Goal: Task Accomplishment & Management: Use online tool/utility

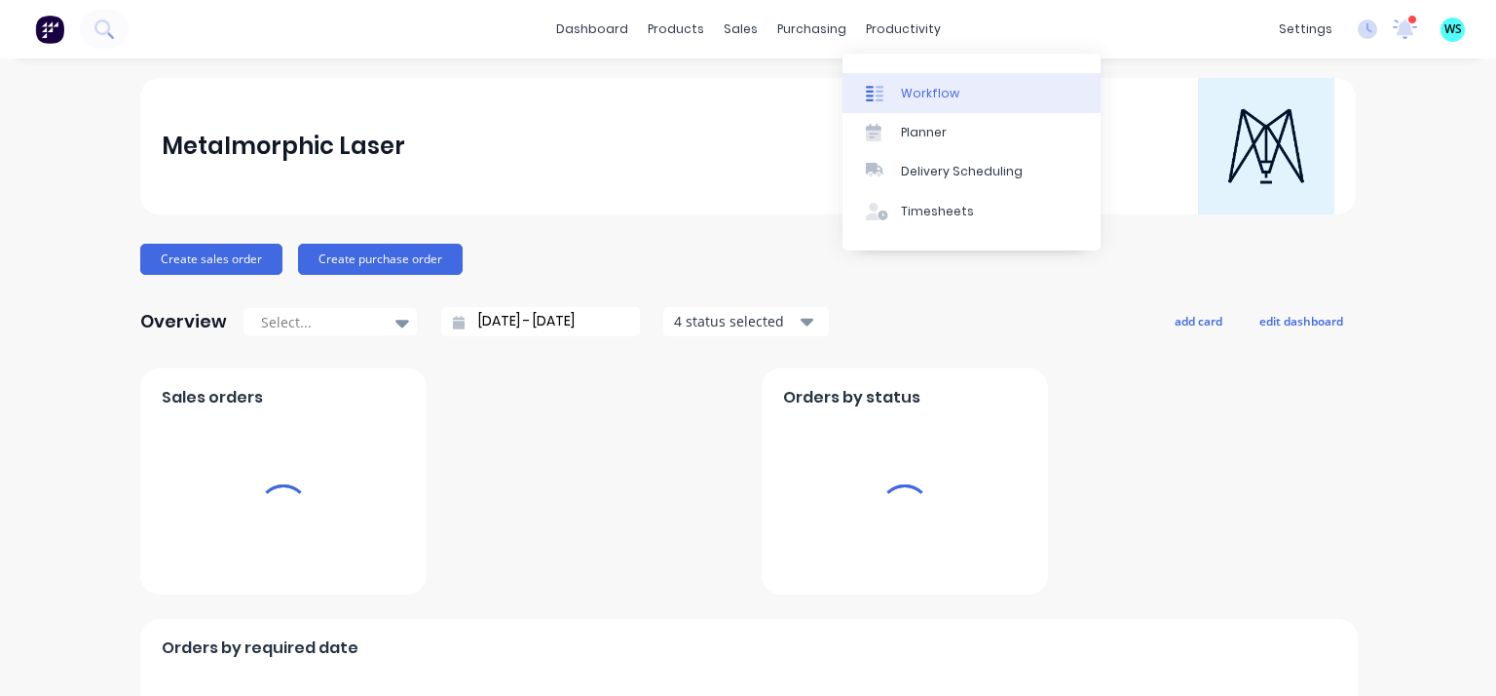
click at [881, 96] on icon at bounding box center [875, 94] width 18 height 18
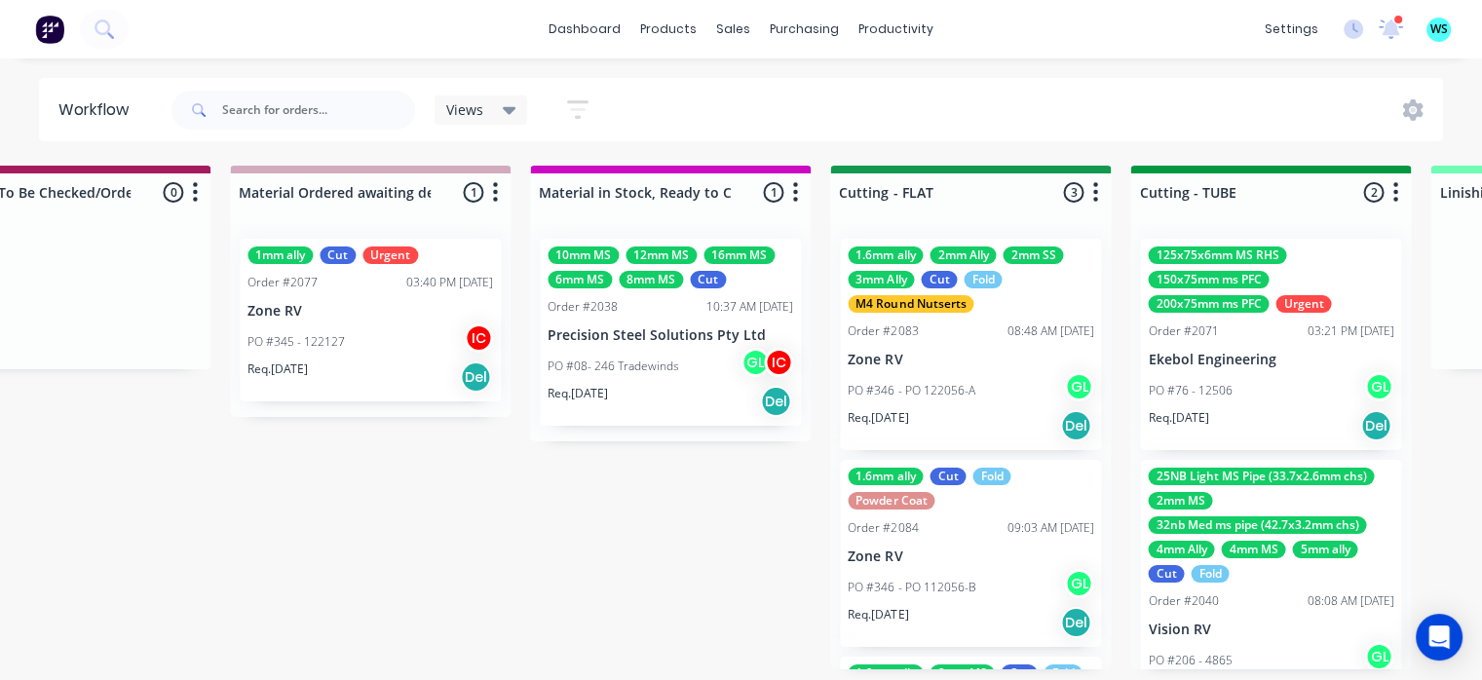
scroll to position [0, 2817]
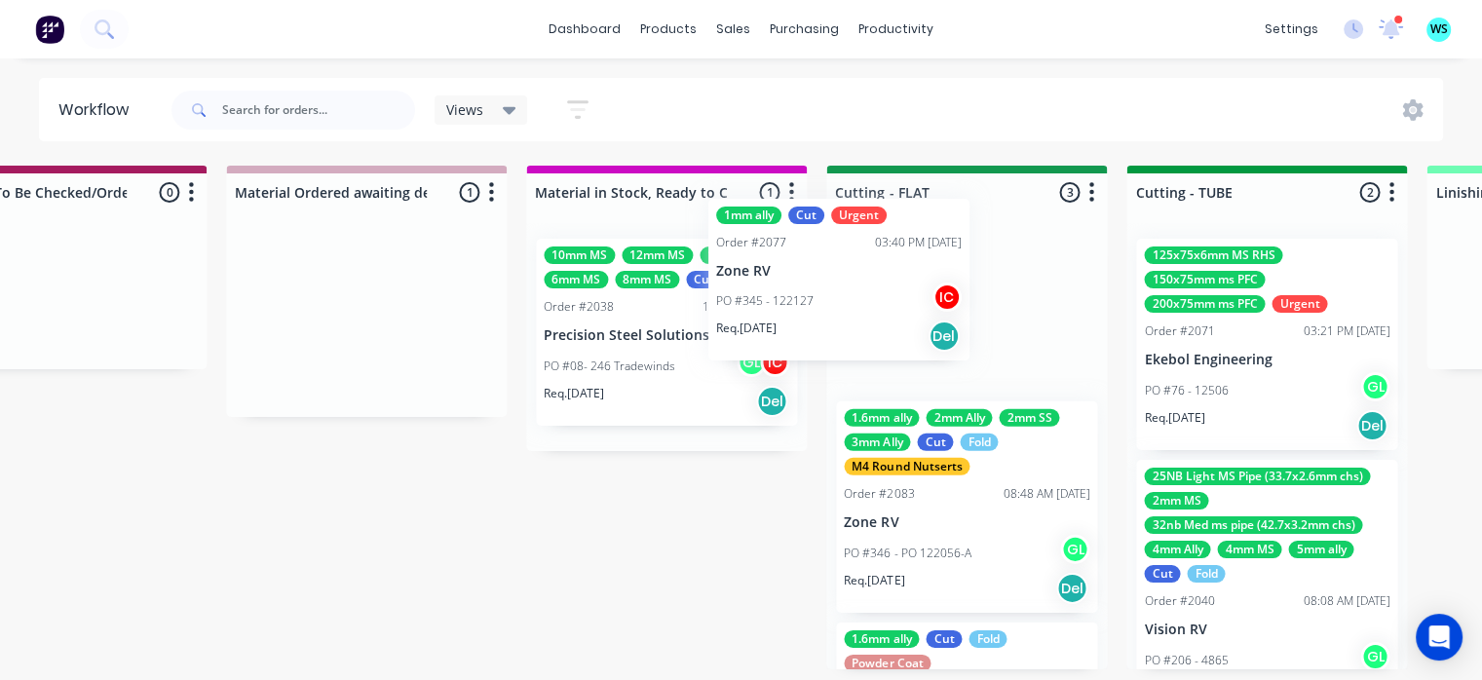
drag, startPoint x: 418, startPoint y: 352, endPoint x: 898, endPoint y: 307, distance: 482.4
click at [898, 309] on div "Submitted 4 Status colour #273444 hex #273444 Save Cancel Summaries Total order…" at bounding box center [1054, 418] width 7770 height 504
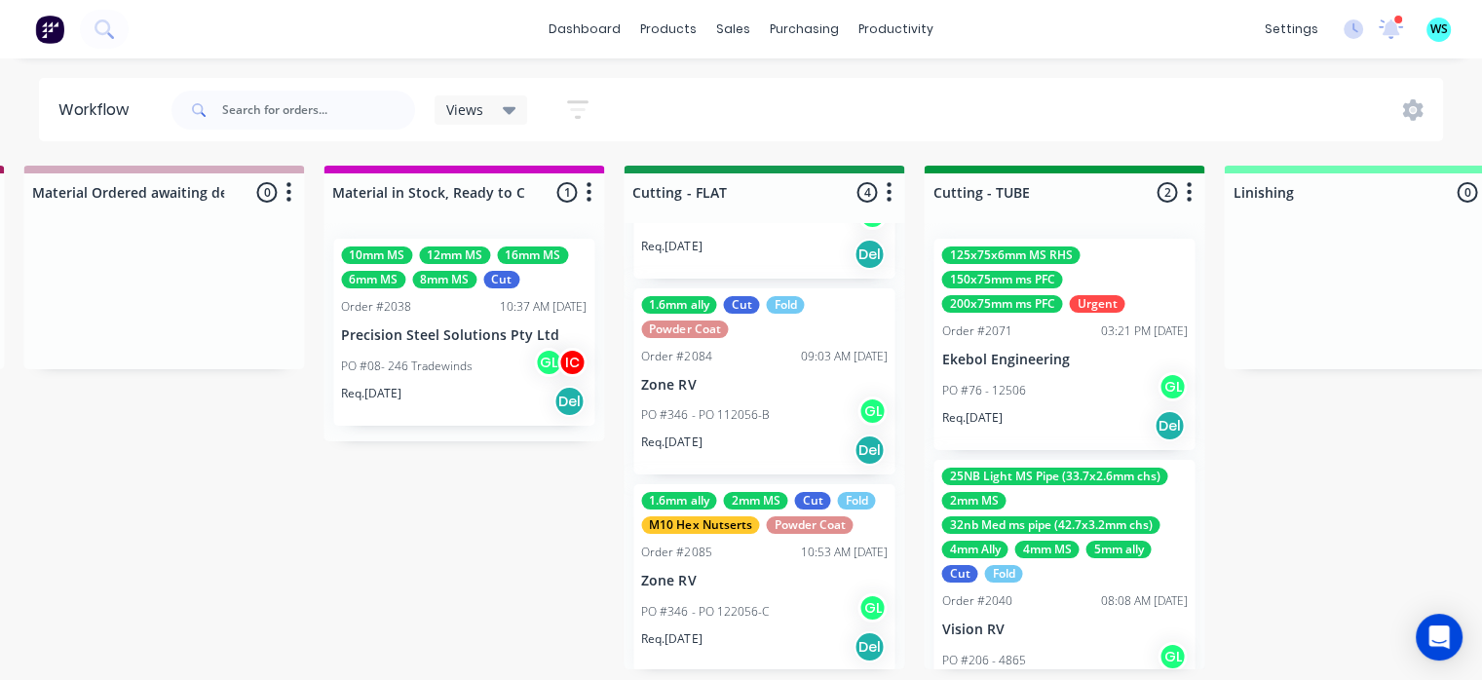
scroll to position [346, 0]
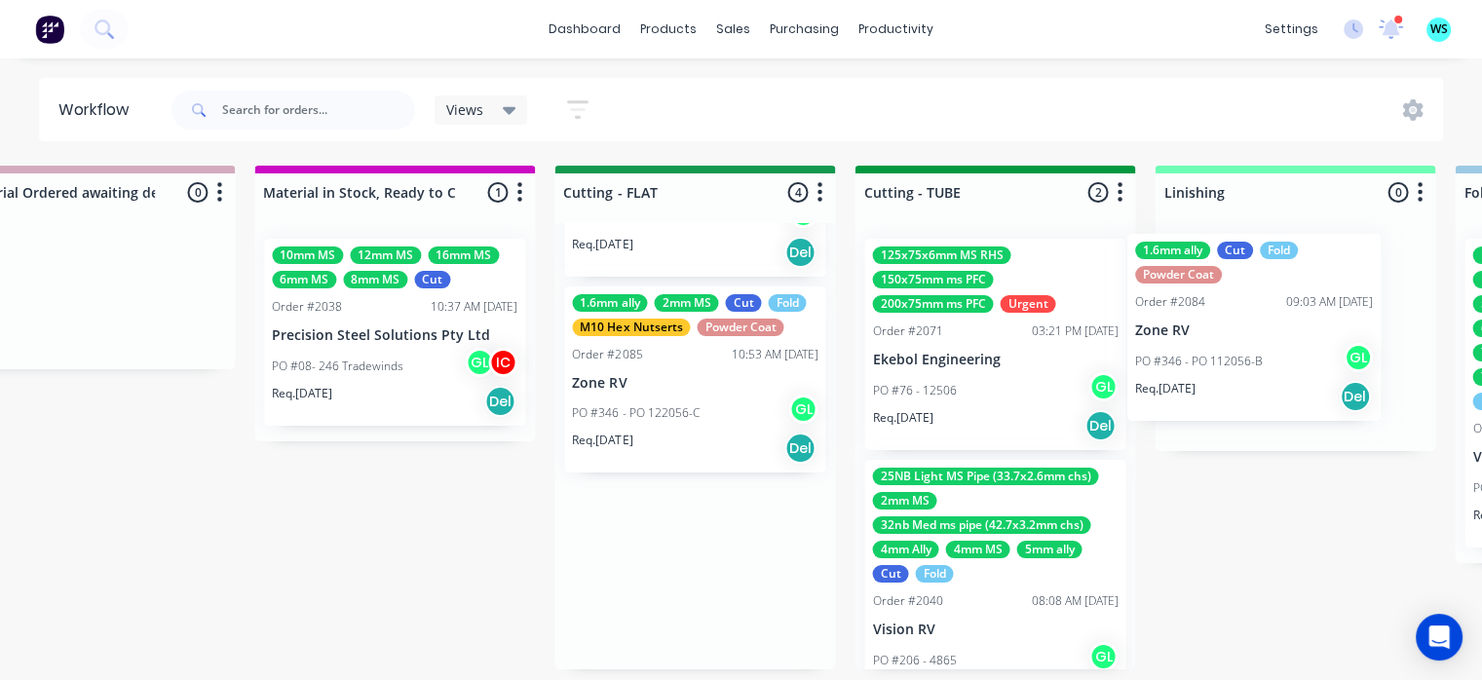
drag, startPoint x: 722, startPoint y: 402, endPoint x: 1134, endPoint y: 336, distance: 417.4
click at [1220, 331] on div "Submitted 4 Status colour #273444 hex #273444 Save Cancel Summaries Total order…" at bounding box center [782, 418] width 7770 height 504
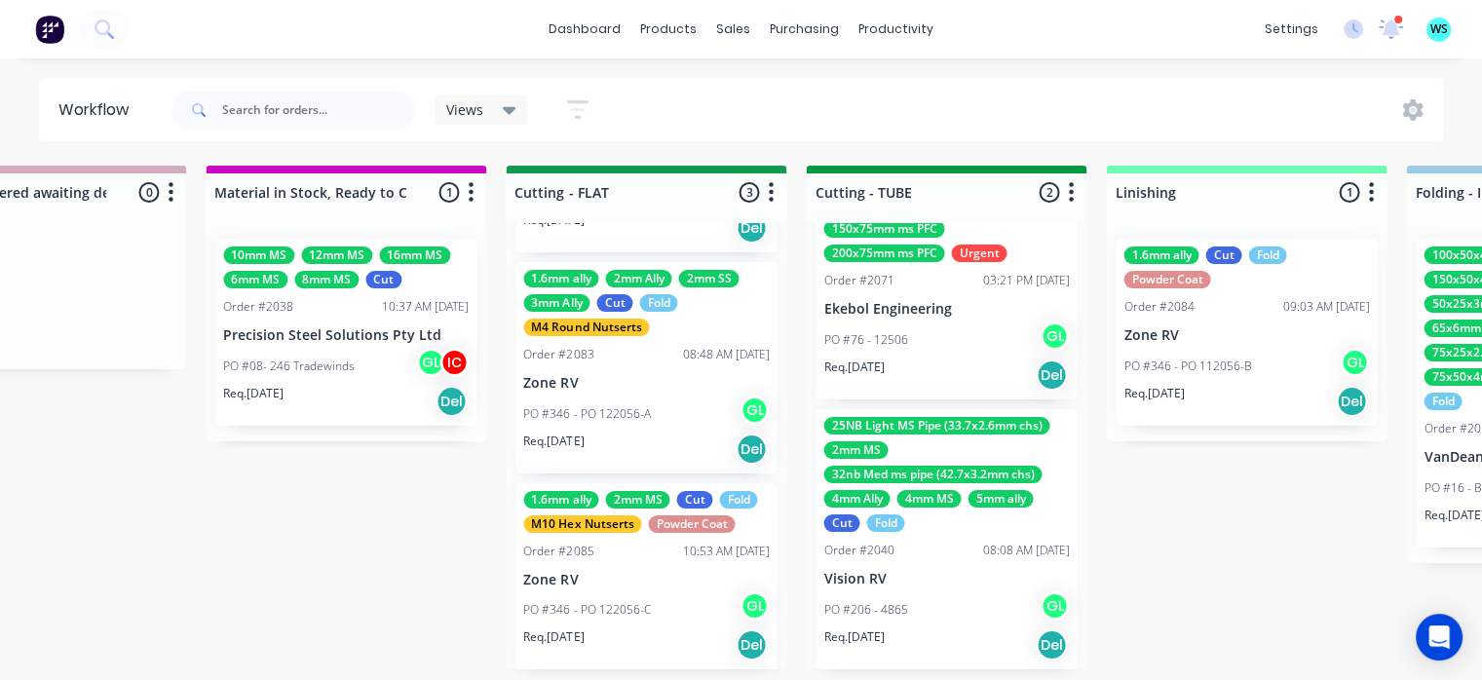
scroll to position [0, 3137]
click at [484, 607] on div "Submitted 4 Status colour #273444 hex #273444 Save Cancel Summaries Total order…" at bounding box center [733, 418] width 7770 height 504
click at [308, 365] on p "PO #08- 246 Tradewinds" at bounding box center [289, 367] width 132 height 18
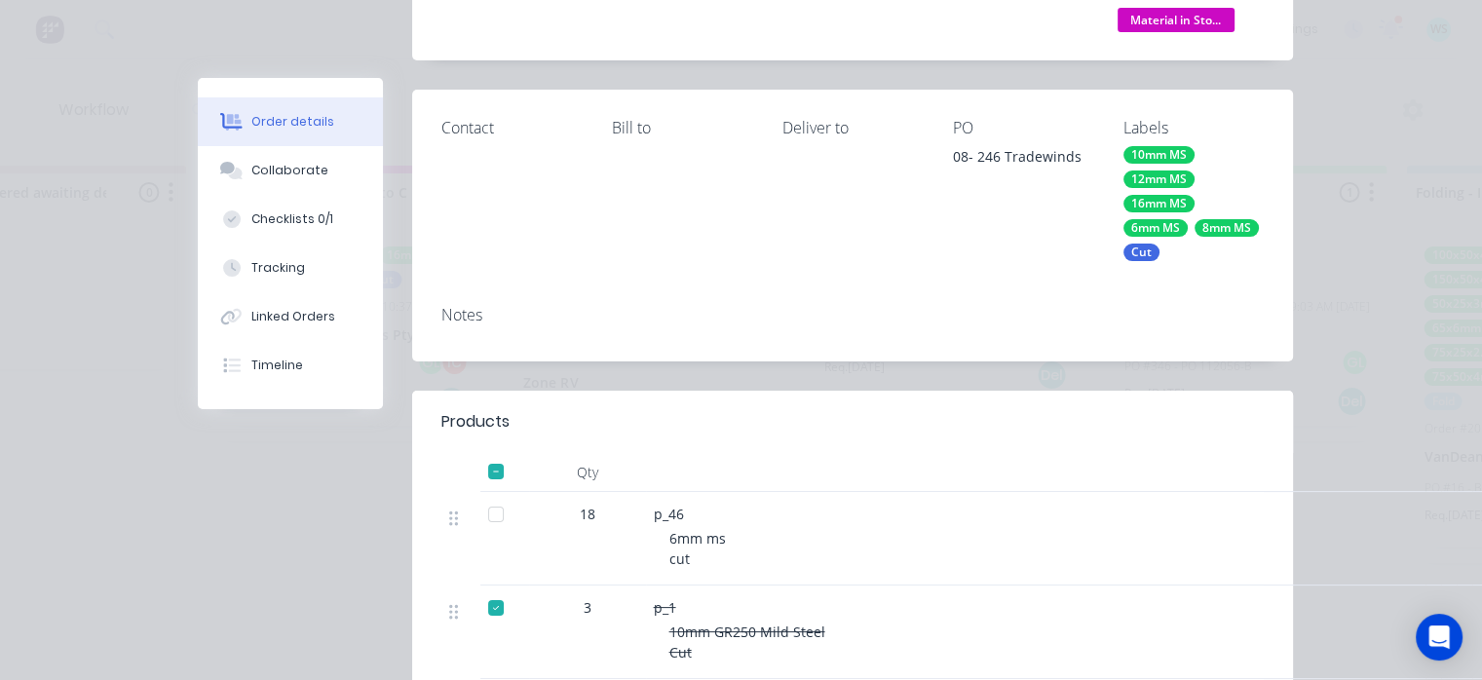
scroll to position [487, 0]
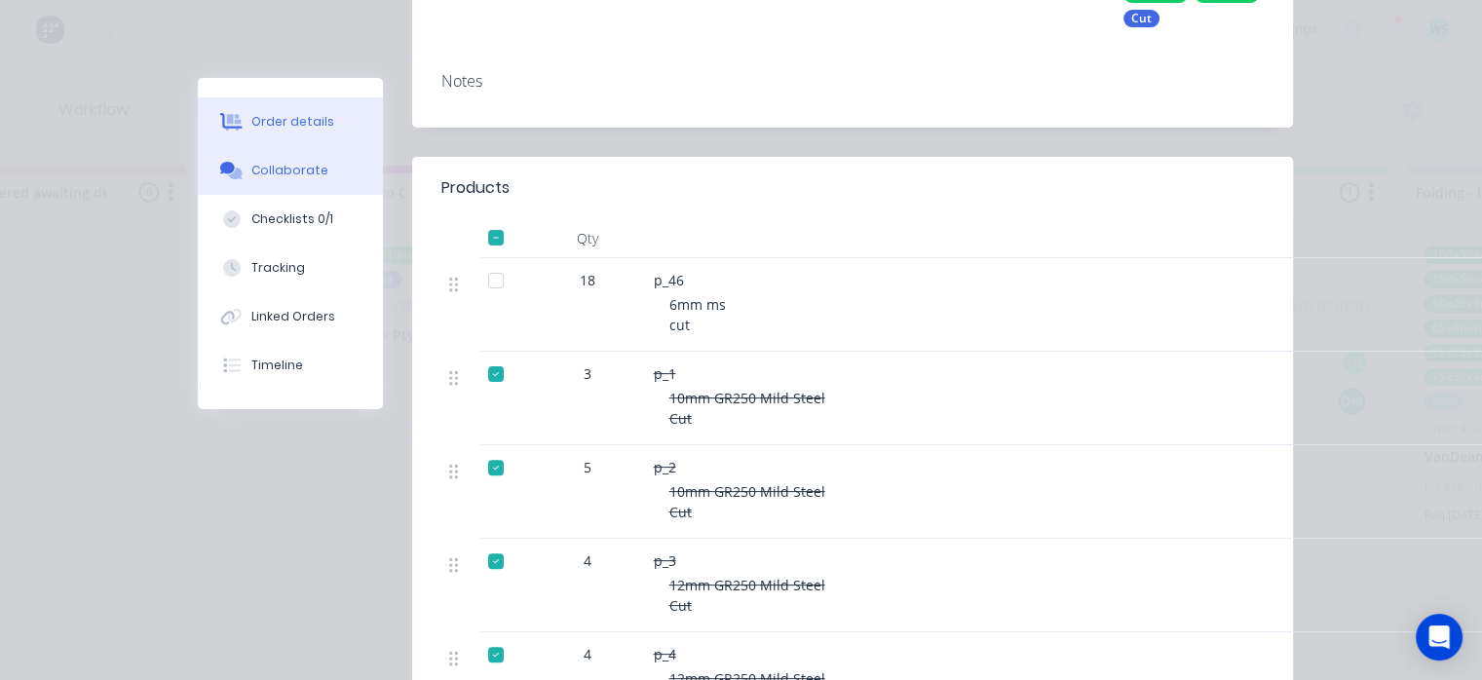
click at [283, 161] on button "Collaborate" at bounding box center [290, 170] width 185 height 49
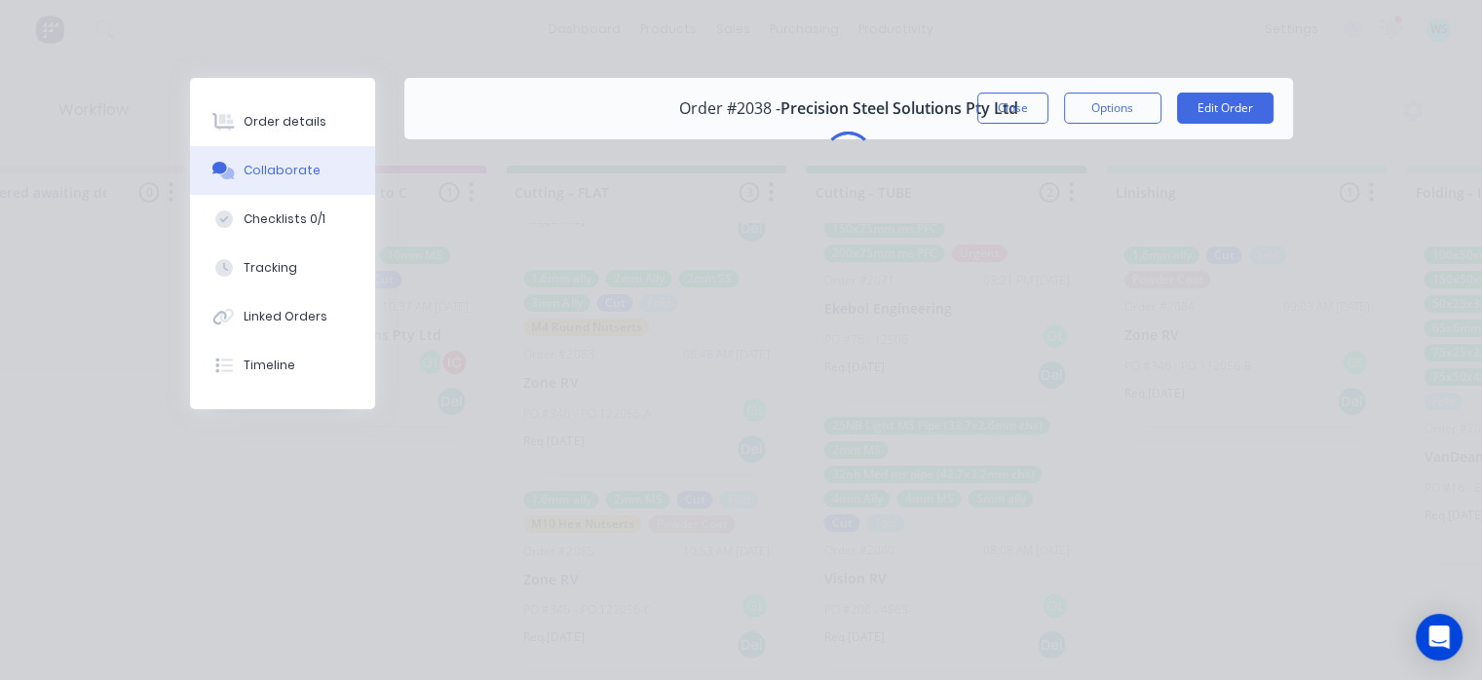
scroll to position [0, 0]
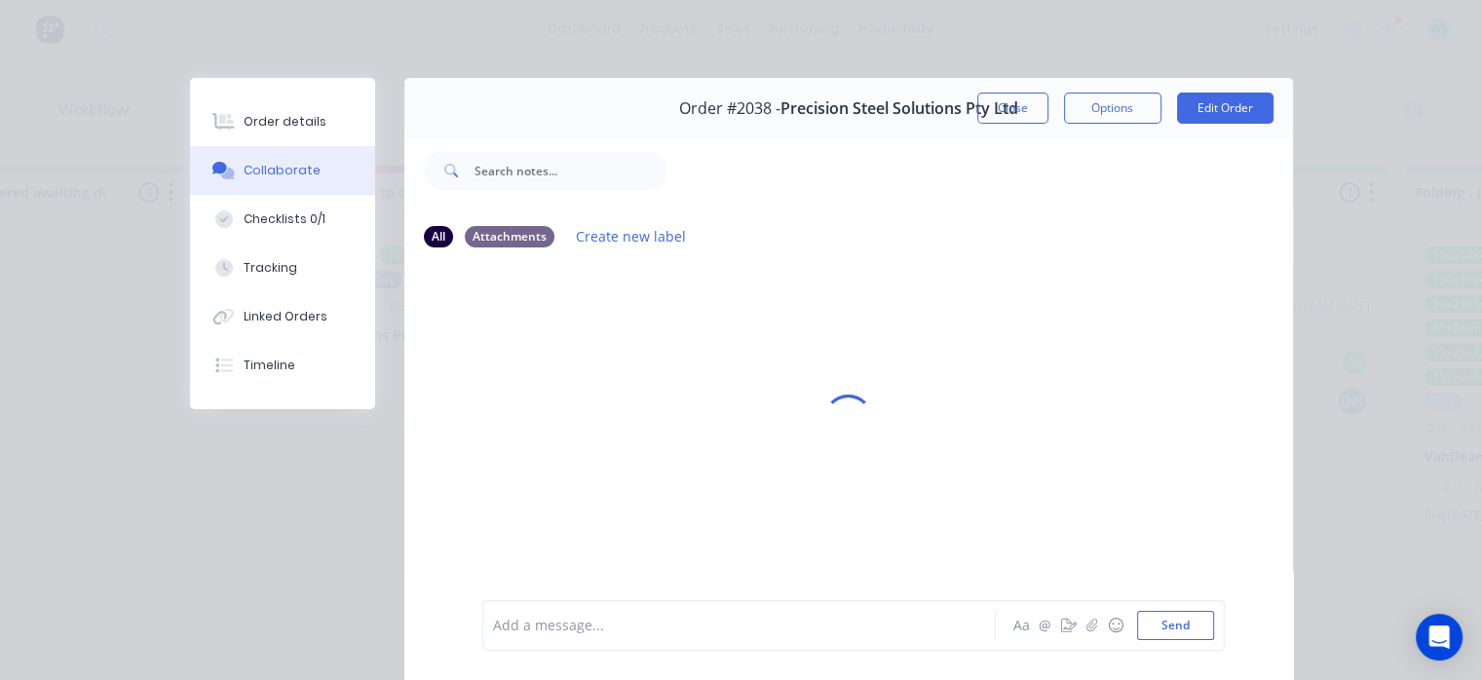
drag, startPoint x: 624, startPoint y: 576, endPoint x: 616, endPoint y: 609, distance: 34.0
click at [620, 589] on div "Add a message... Aa @ ☺ Send" at bounding box center [848, 625] width 889 height 109
click at [616, 611] on div "Add a message..." at bounding box center [744, 625] width 502 height 29
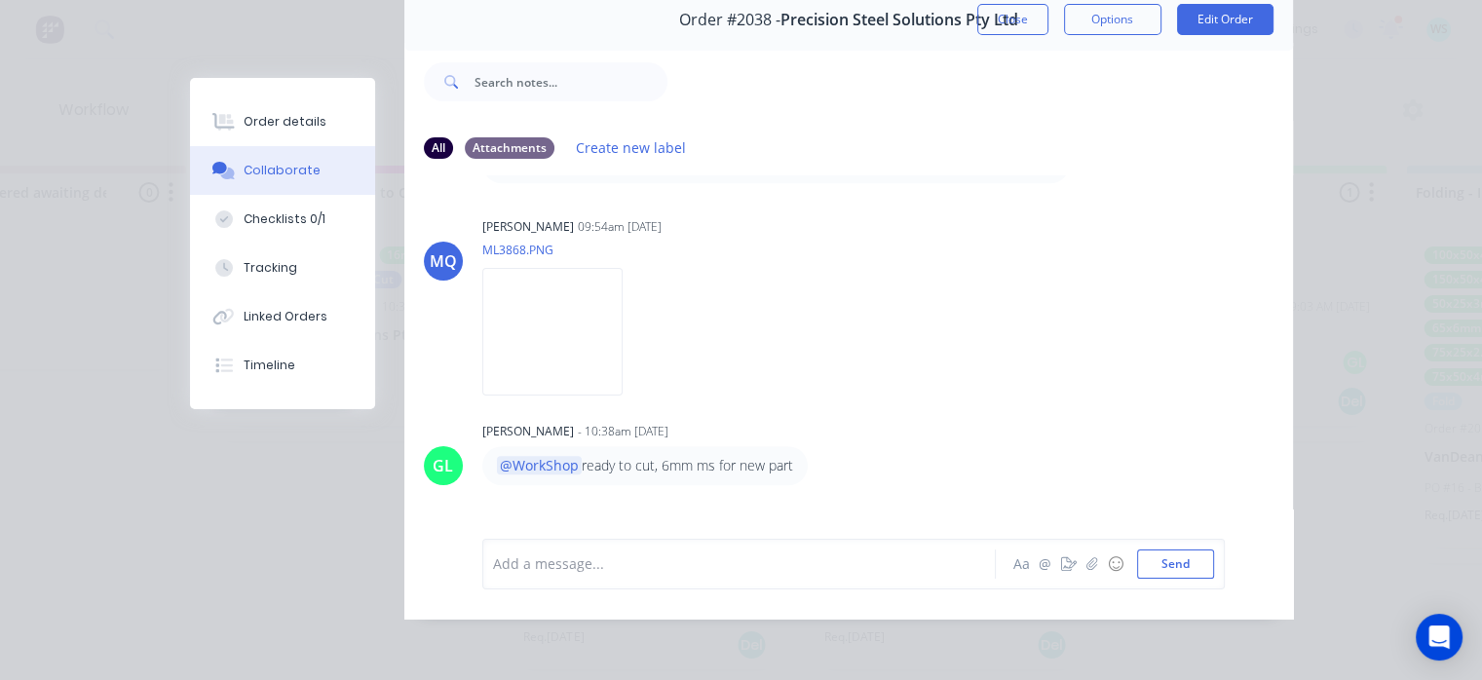
scroll to position [861, 0]
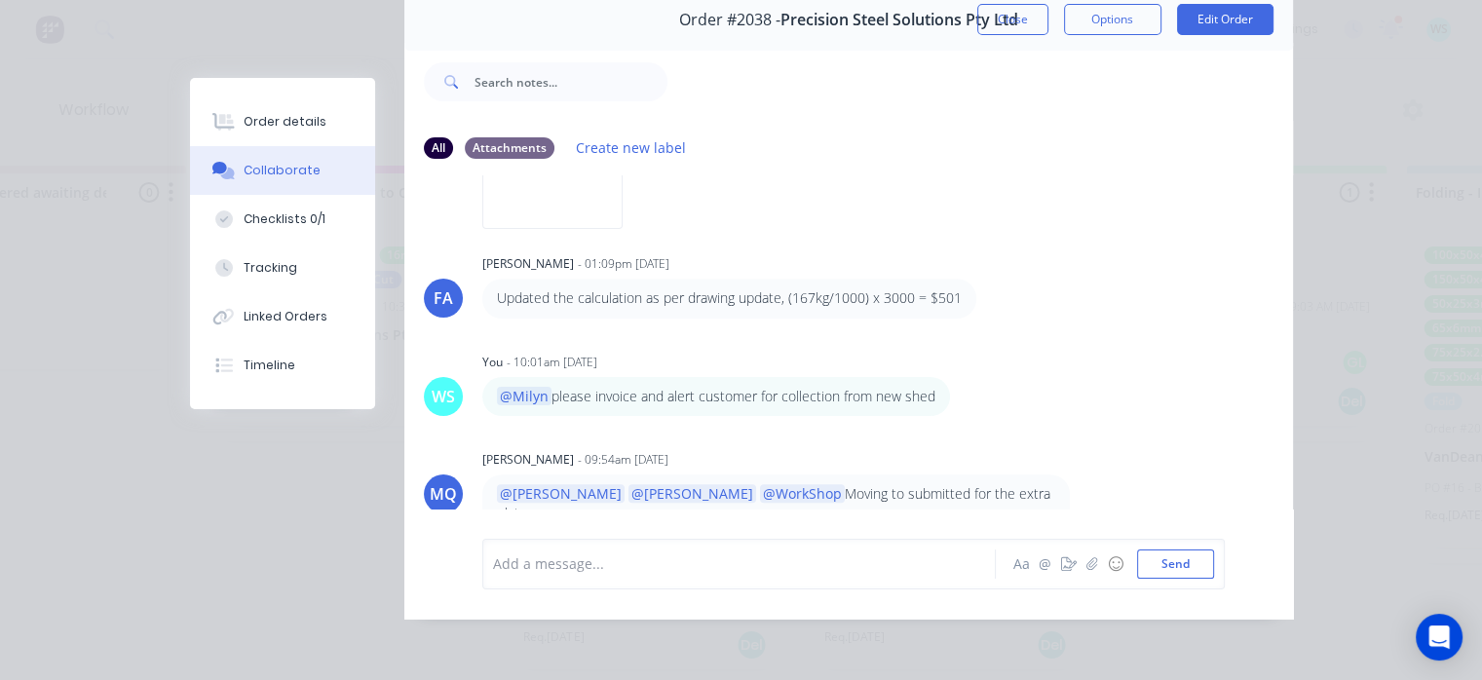
click at [1033, 20] on div "Order #2038 - Precision Steel Solutions Pty Ltd Close Options Edit Order" at bounding box center [848, 19] width 889 height 61
click at [1019, 14] on button "Close" at bounding box center [1012, 19] width 71 height 31
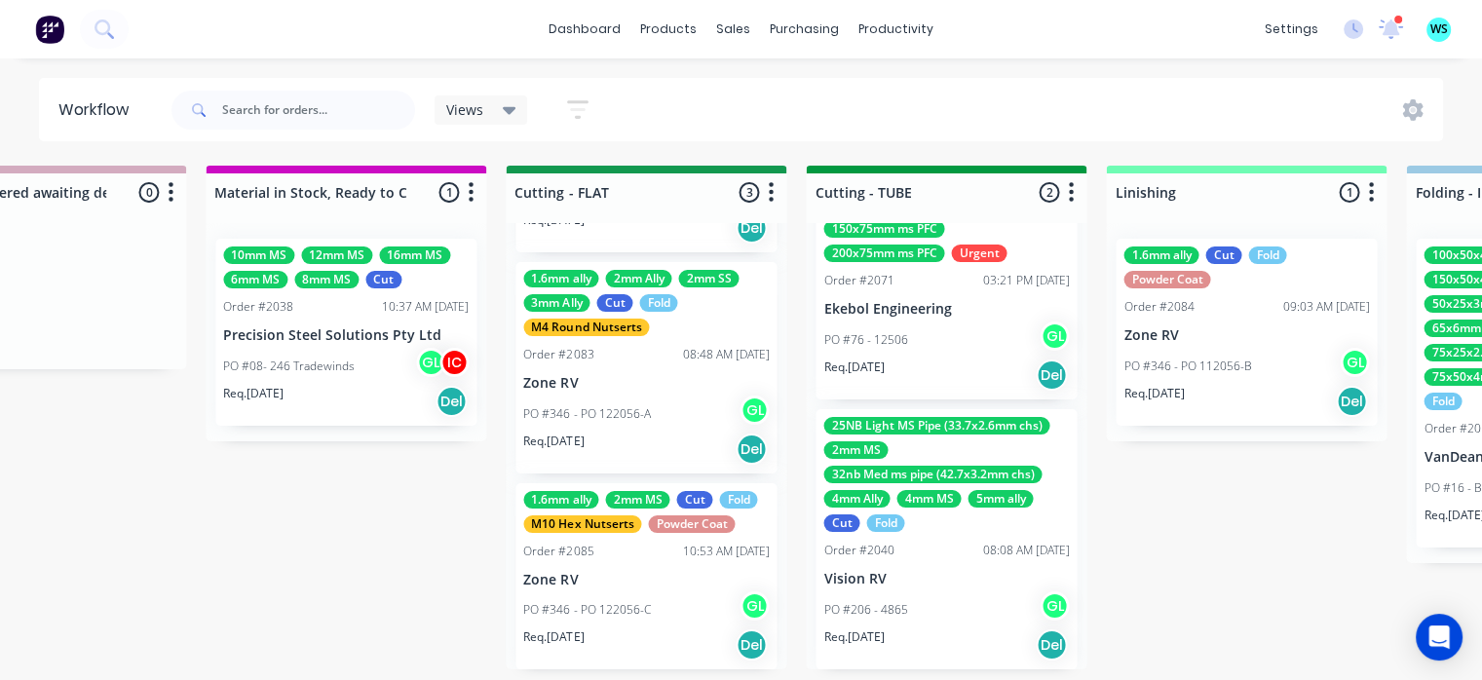
click at [399, 327] on p "Precision Steel Solutions Pty Ltd" at bounding box center [346, 335] width 246 height 17
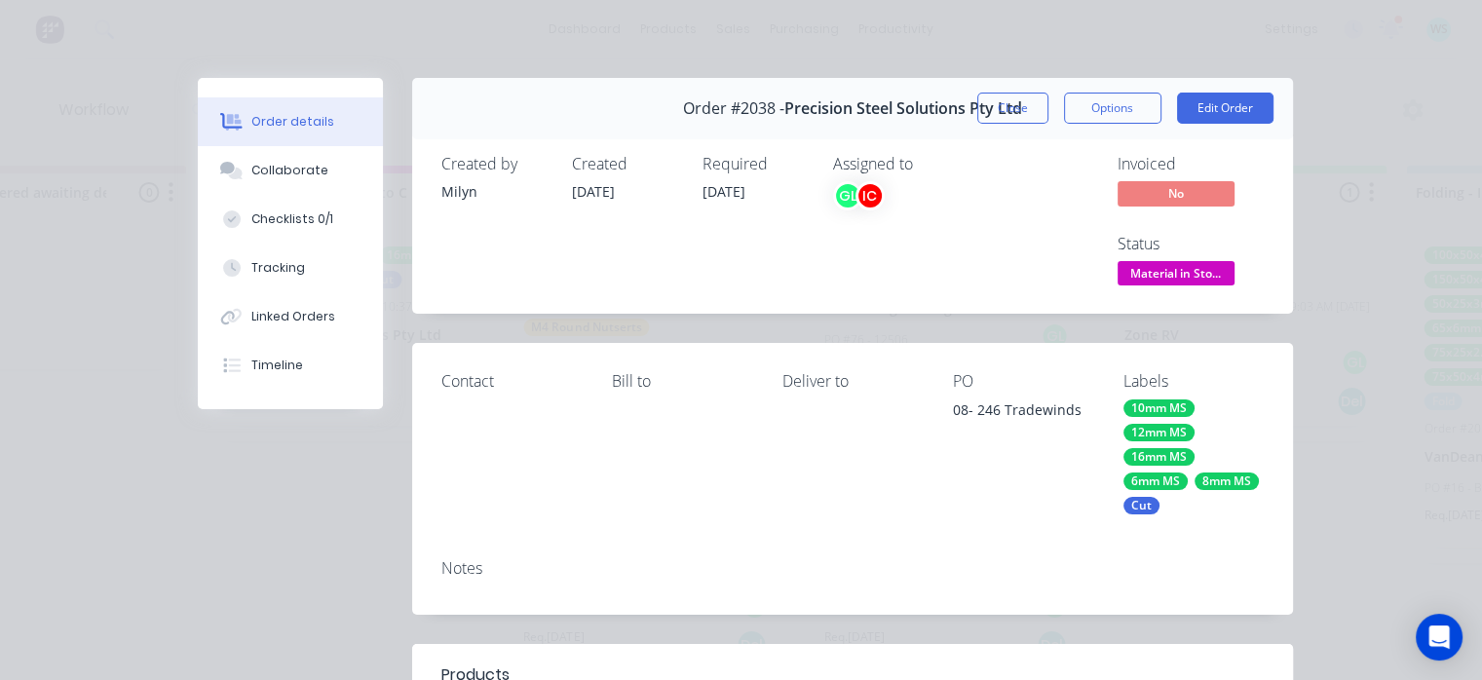
click at [1170, 277] on span "Material in Sto..." at bounding box center [1175, 273] width 117 height 24
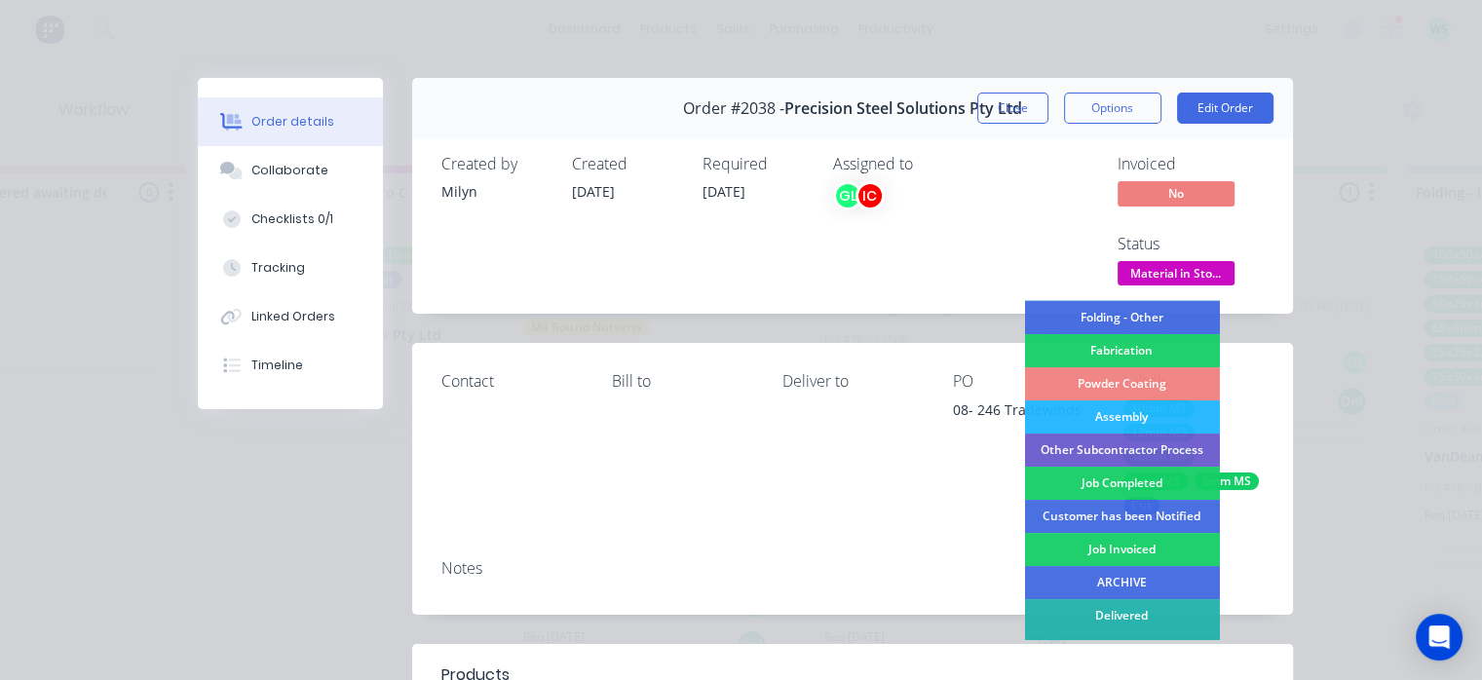
scroll to position [572, 0]
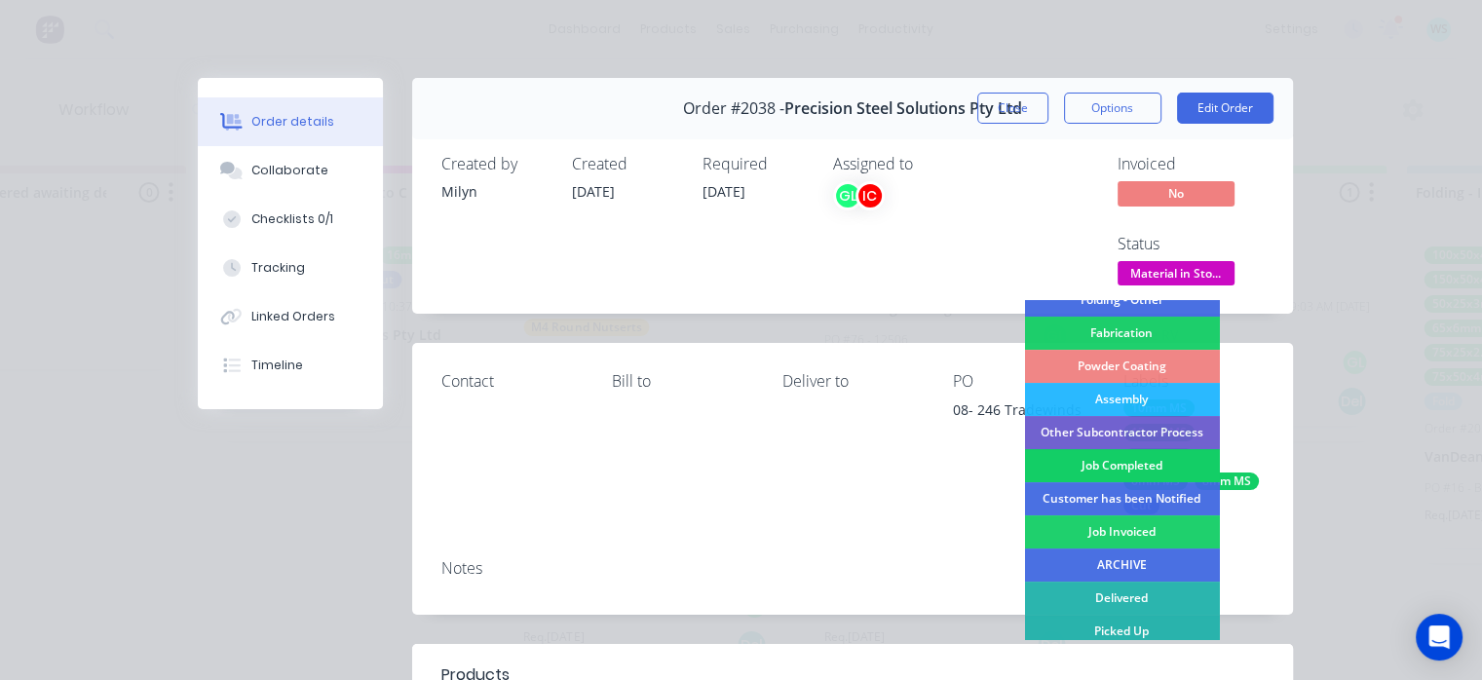
click at [1109, 465] on div "Job Completed" at bounding box center [1121, 465] width 195 height 33
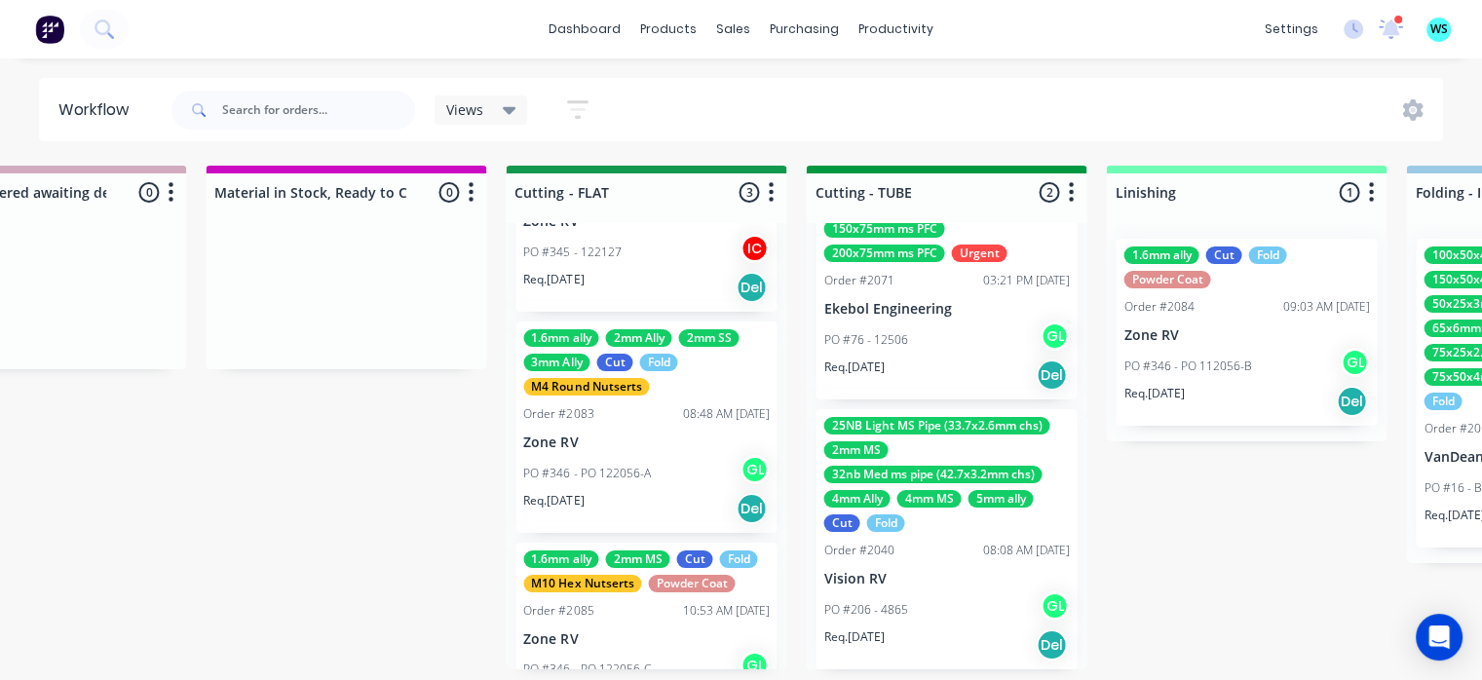
scroll to position [0, 0]
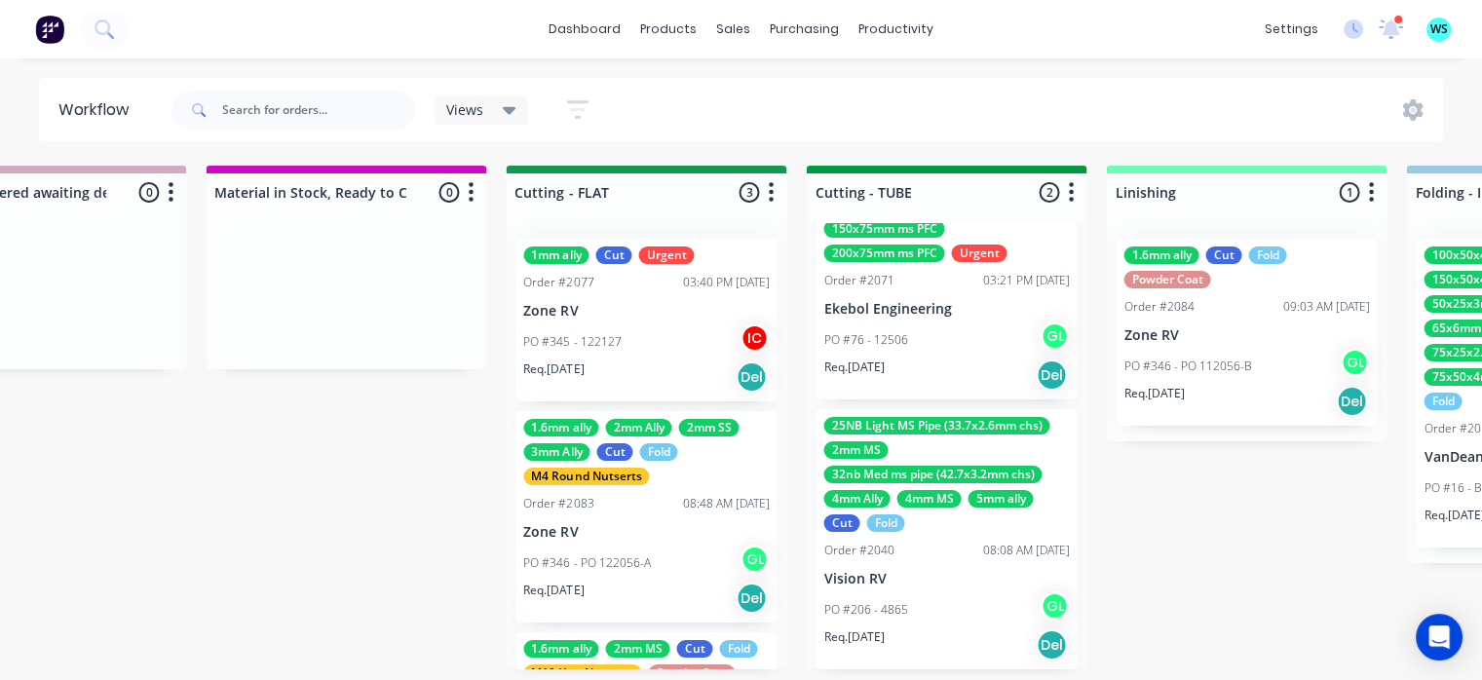
click at [604, 282] on div "Order #2077 03:40 PM [DATE]" at bounding box center [646, 283] width 246 height 18
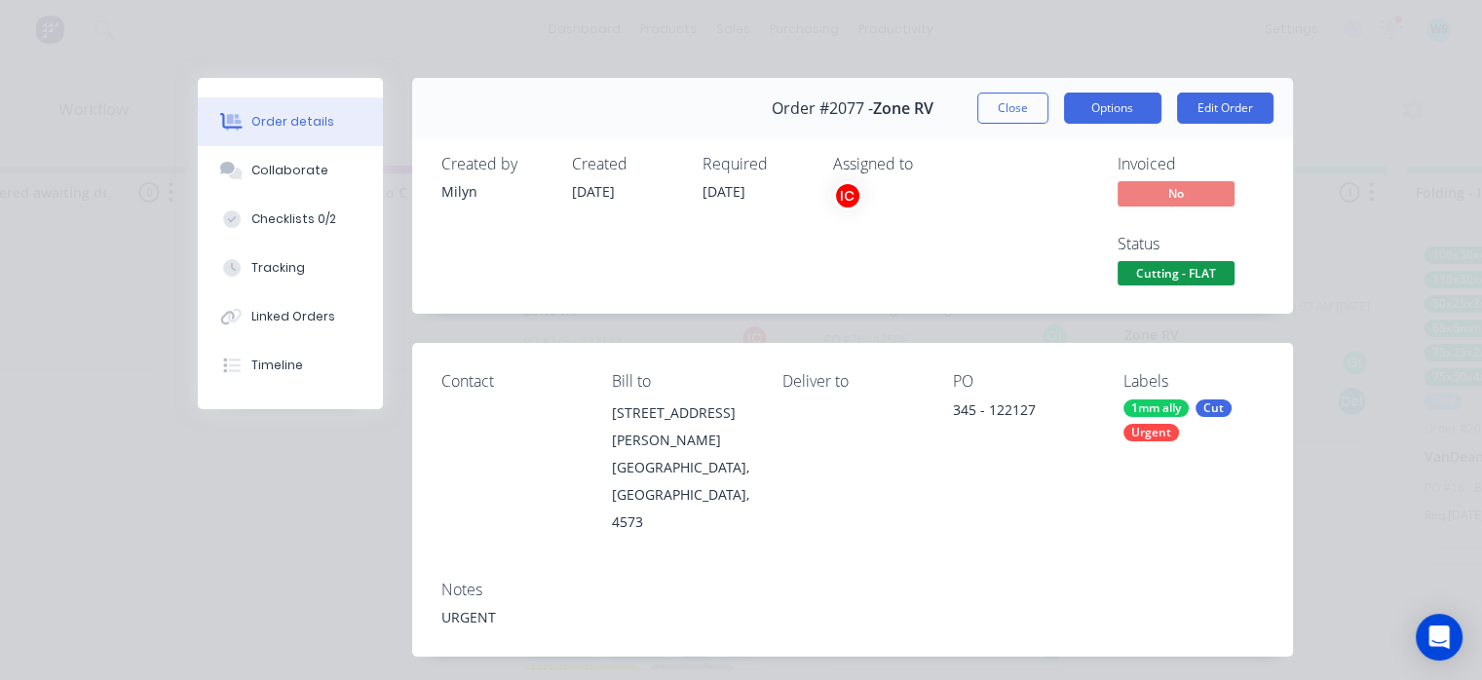
click at [1093, 97] on button "Options" at bounding box center [1112, 108] width 97 height 31
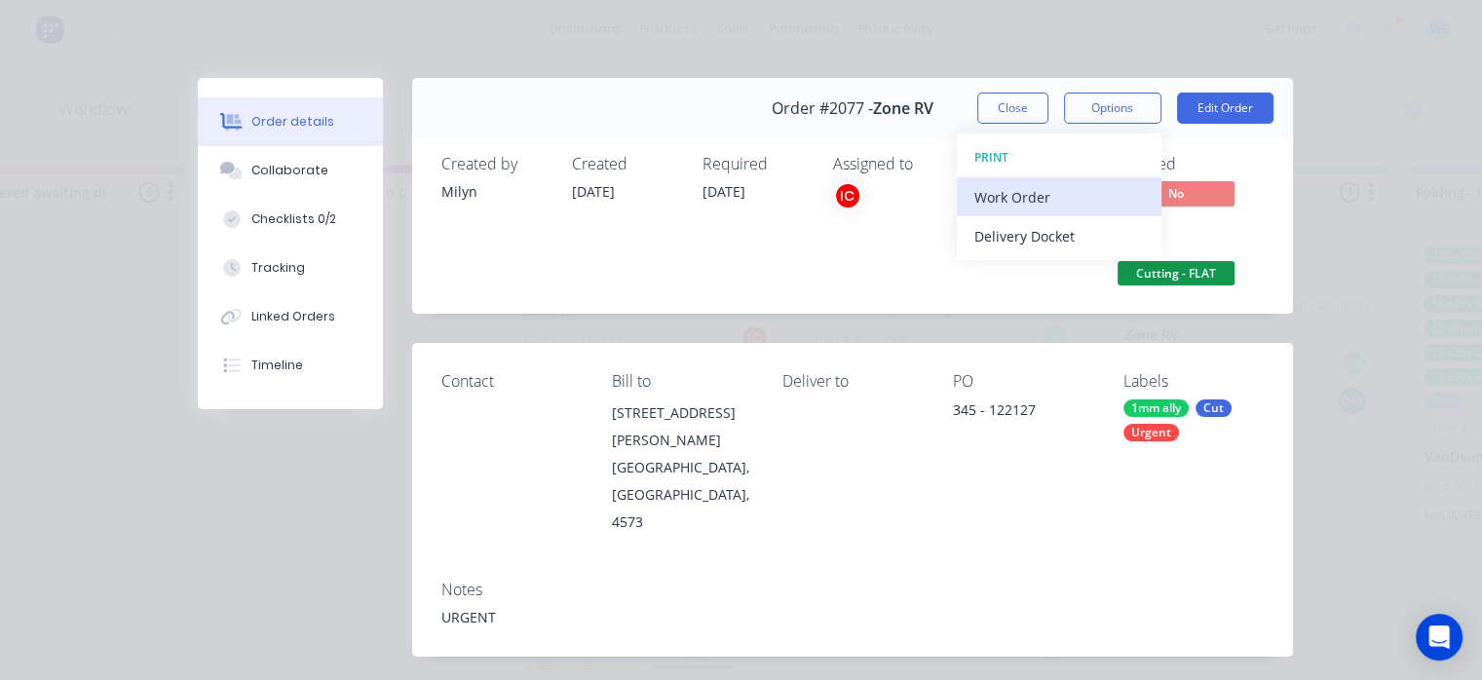
click at [1039, 196] on div "Work Order" at bounding box center [1059, 197] width 170 height 28
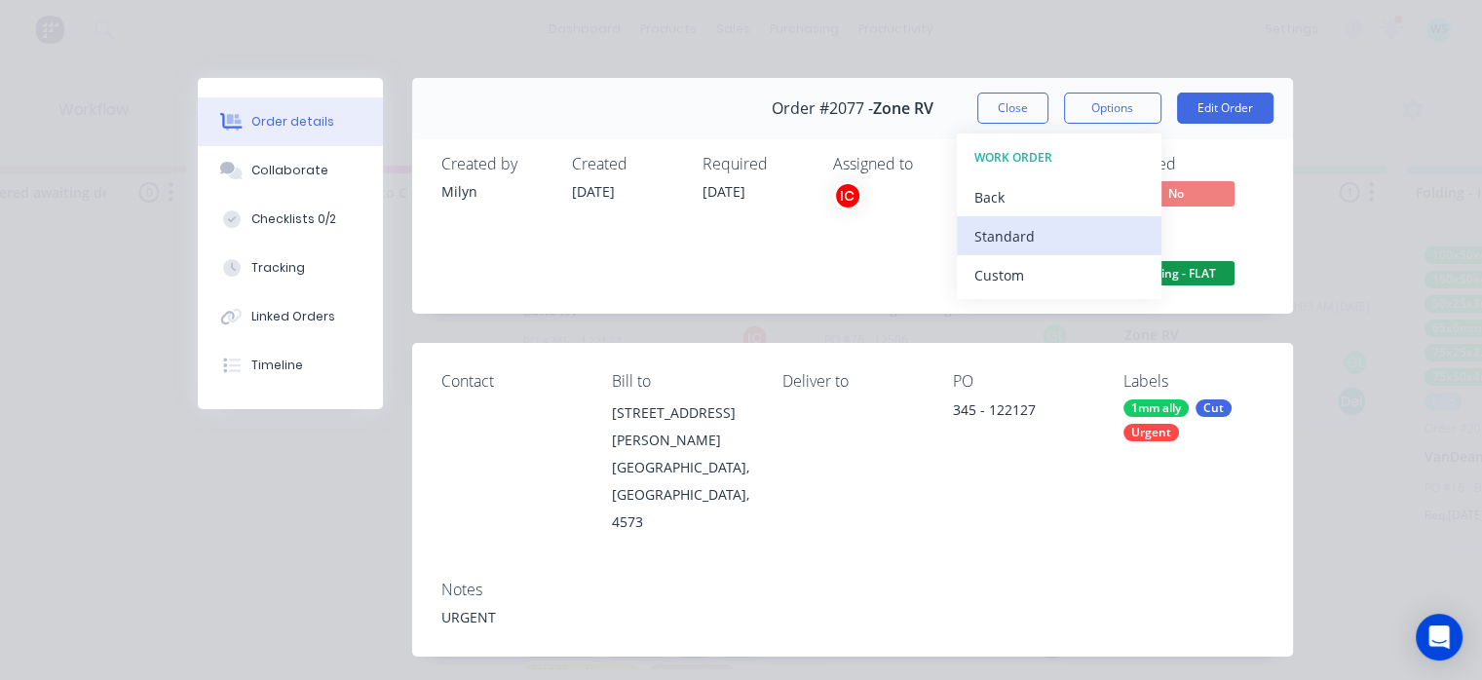
click at [1025, 225] on div "Standard" at bounding box center [1059, 236] width 170 height 28
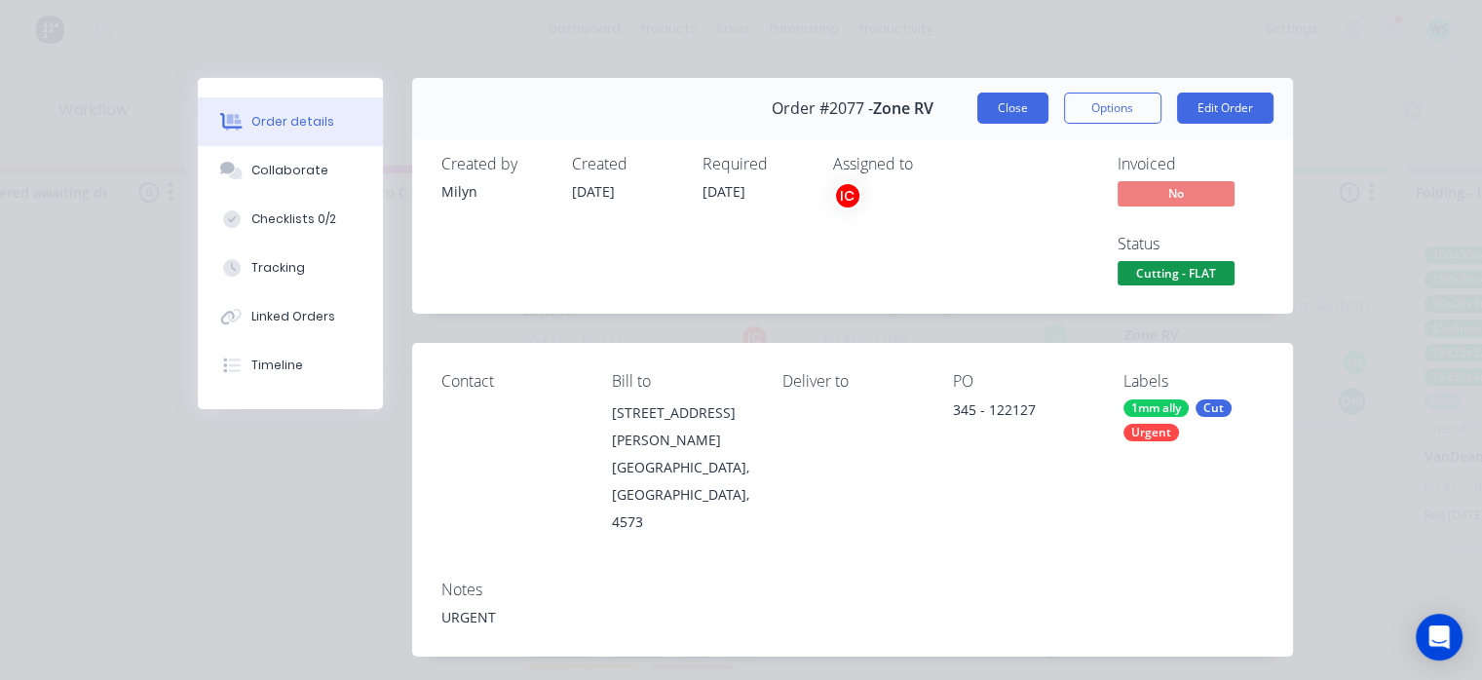
click at [1009, 99] on button "Close" at bounding box center [1012, 108] width 71 height 31
